Goal: Transaction & Acquisition: Purchase product/service

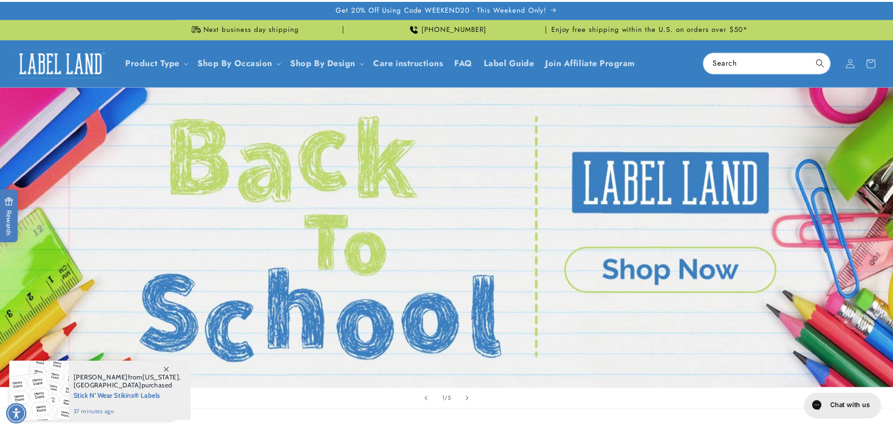
scroll to position [516, 0]
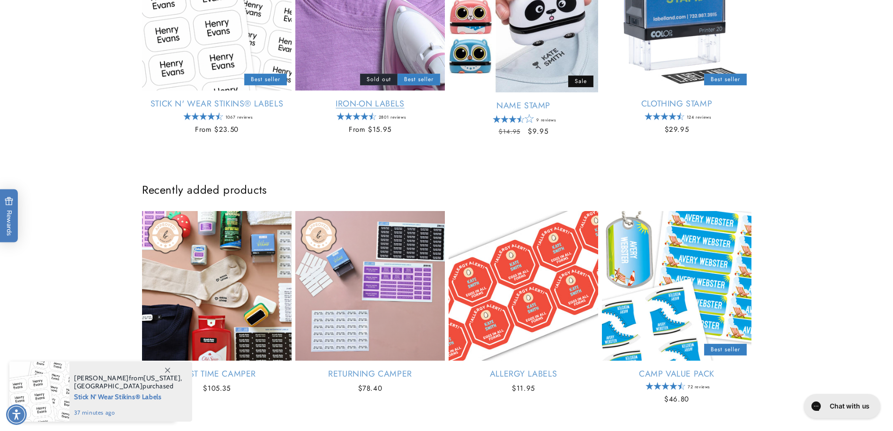
click at [345, 98] on link "Iron-On Labels" at bounding box center [370, 103] width 150 height 11
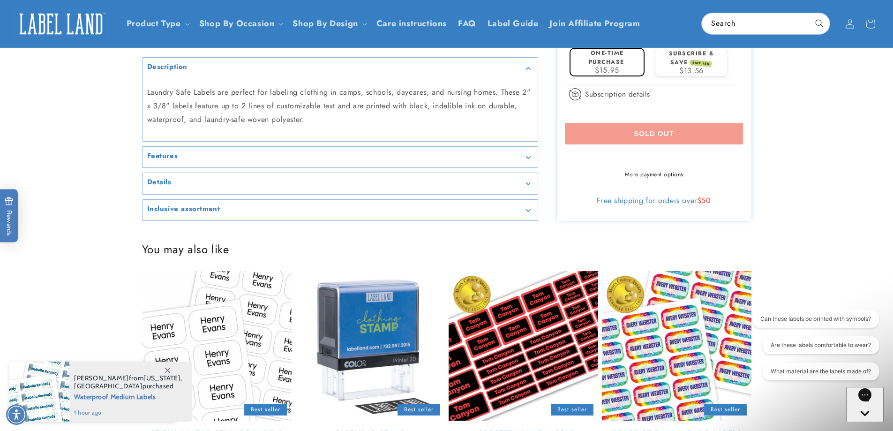
scroll to position [281, 0]
